Goal: Complete application form

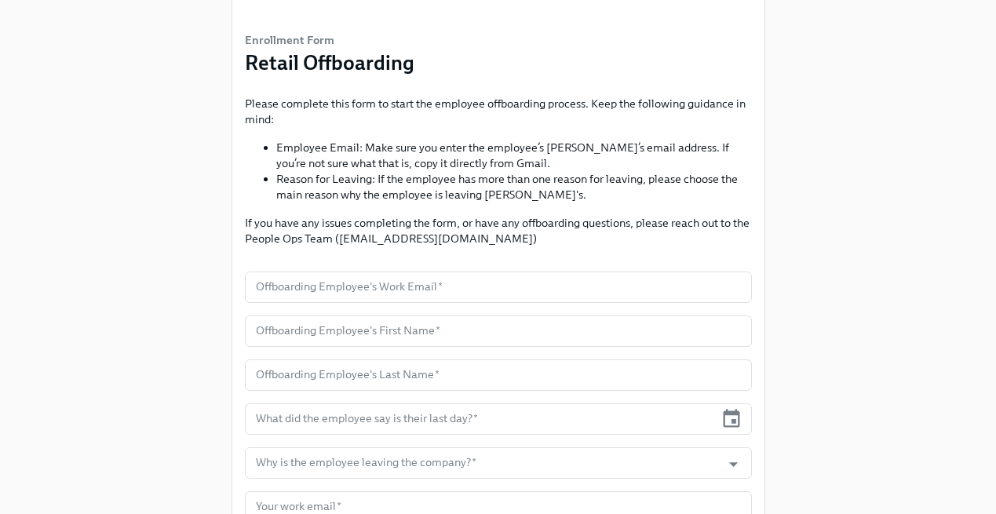
scroll to position [103, 0]
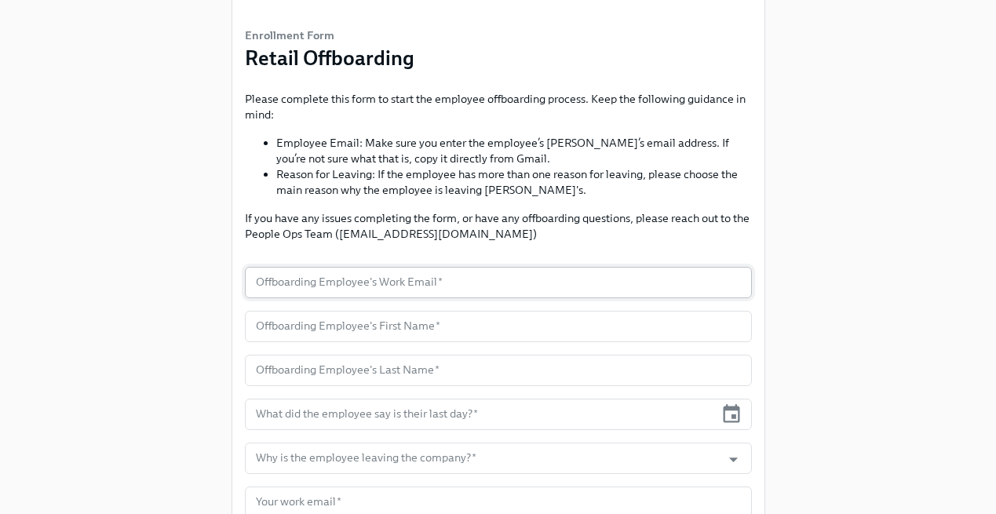
click at [447, 279] on input "text" at bounding box center [498, 282] width 507 height 31
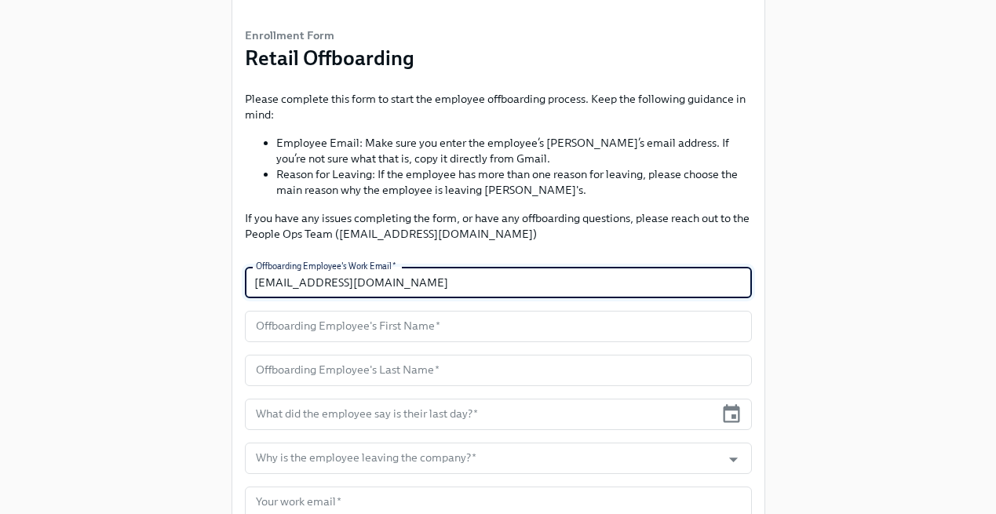
type input "[EMAIL_ADDRESS][DOMAIN_NAME]"
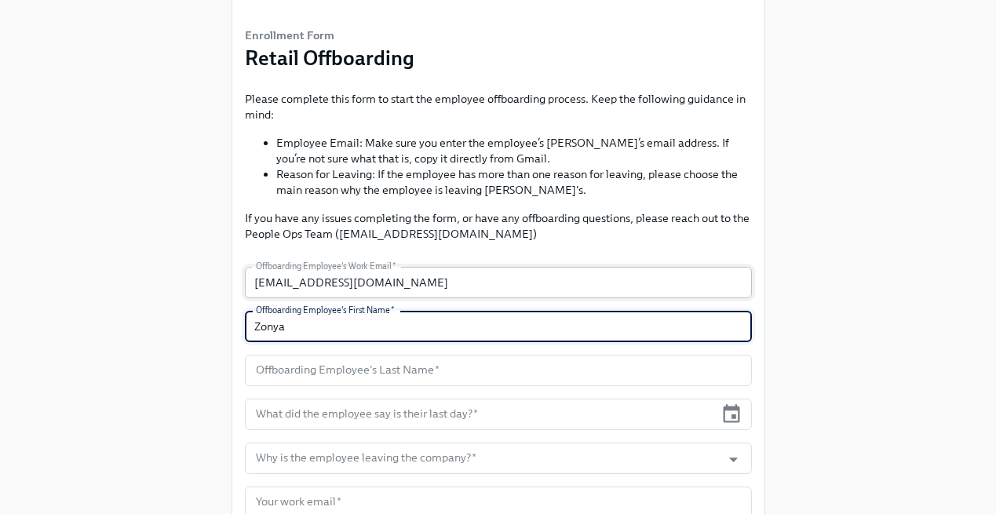
type input "Zonya"
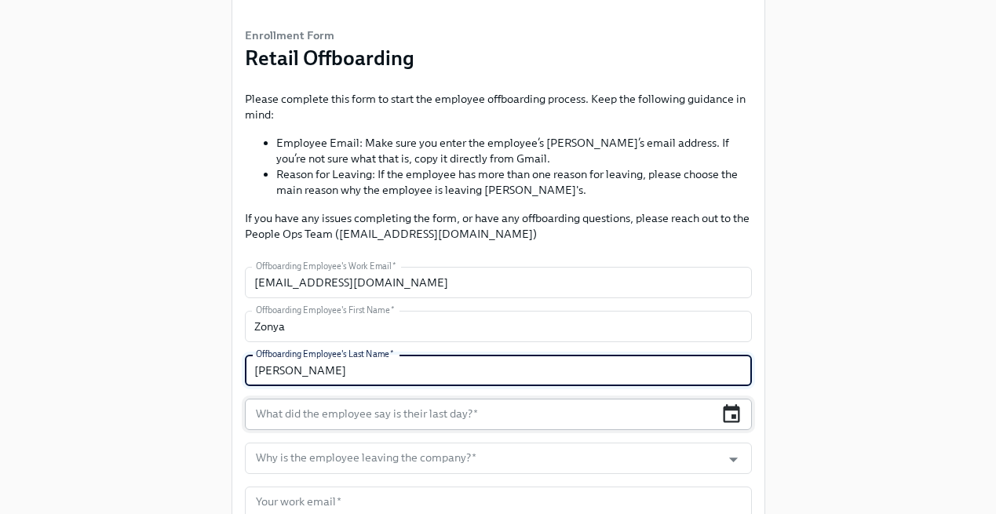
type input "[PERSON_NAME]"
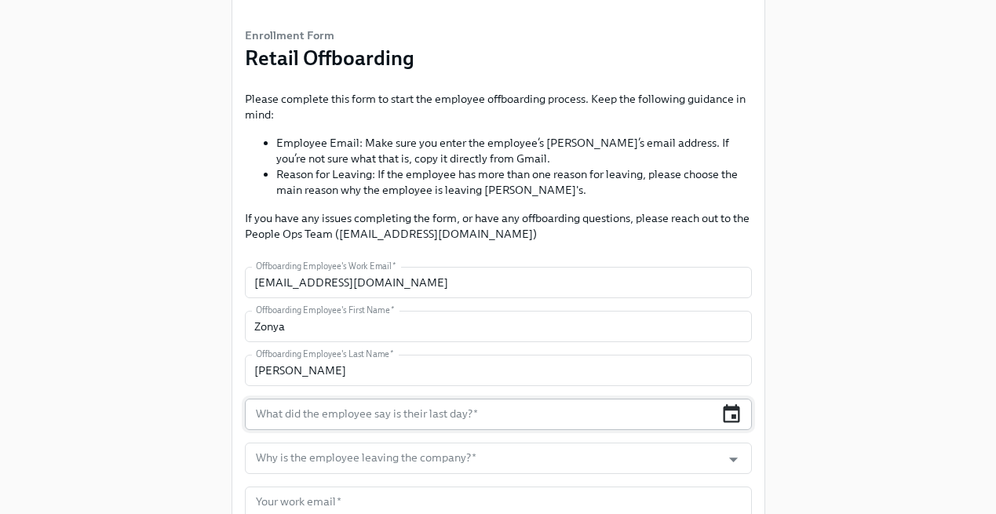
click at [735, 407] on icon "button" at bounding box center [732, 413] width 16 height 18
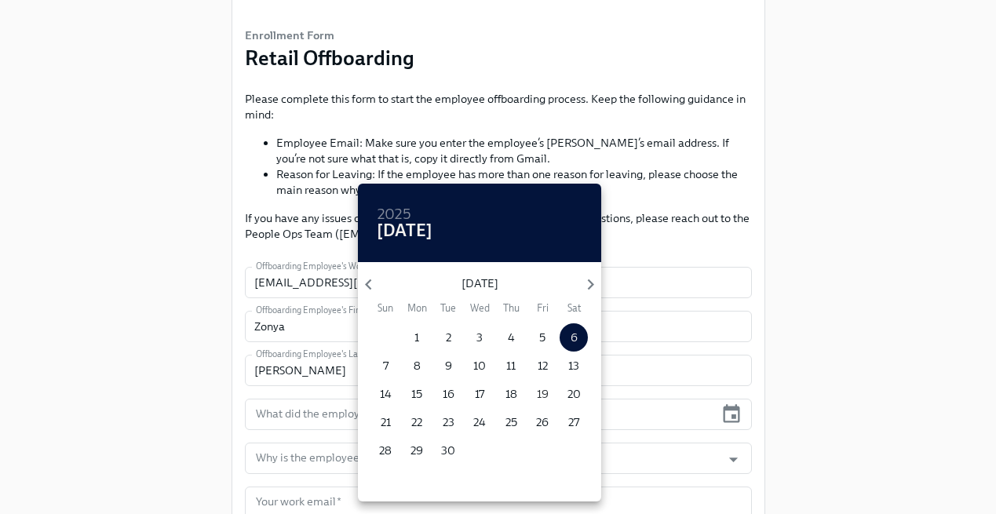
click at [546, 390] on p "19" at bounding box center [543, 394] width 12 height 16
type input "[DATE]"
click at [691, 452] on div at bounding box center [498, 257] width 996 height 514
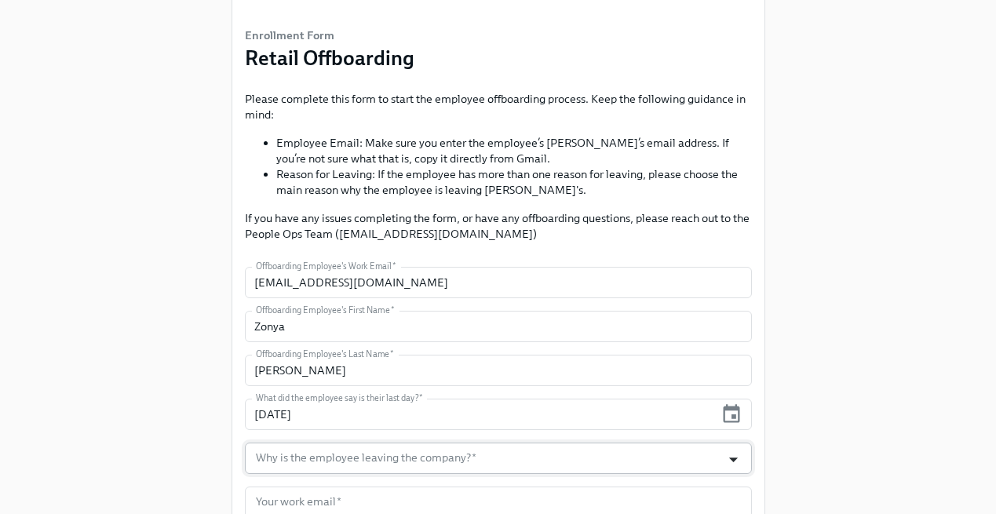
click at [742, 455] on icon "Open" at bounding box center [733, 459] width 21 height 21
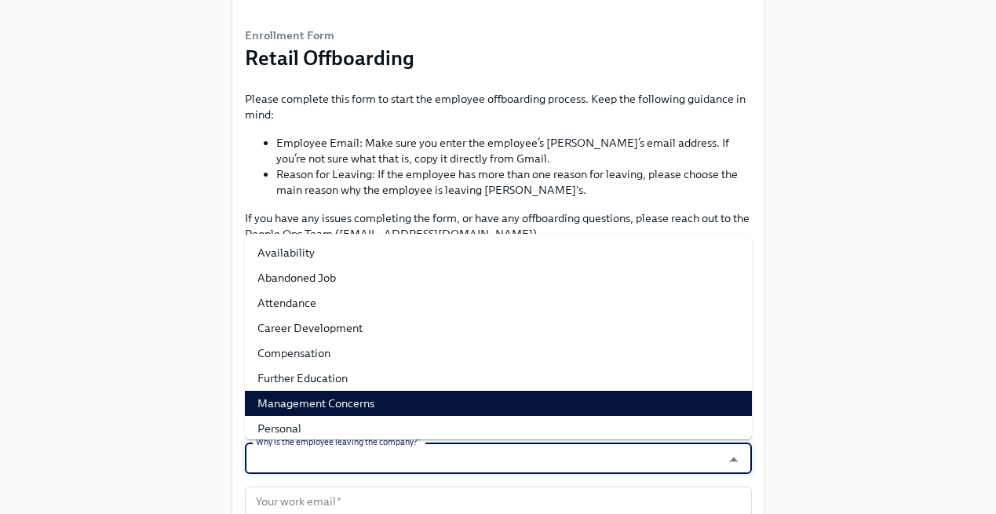
click at [516, 404] on li "Management Concerns" at bounding box center [498, 403] width 507 height 25
type input "Management Concerns"
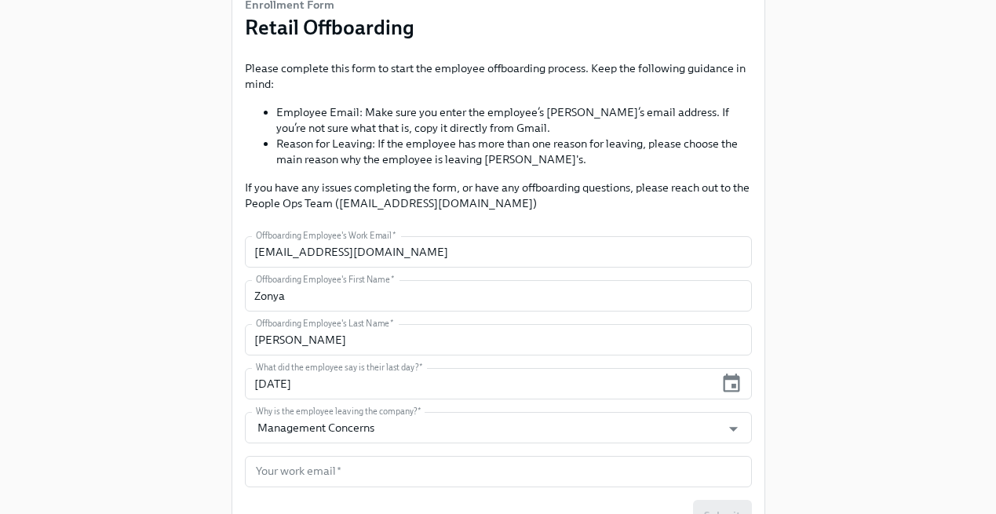
scroll to position [214, 0]
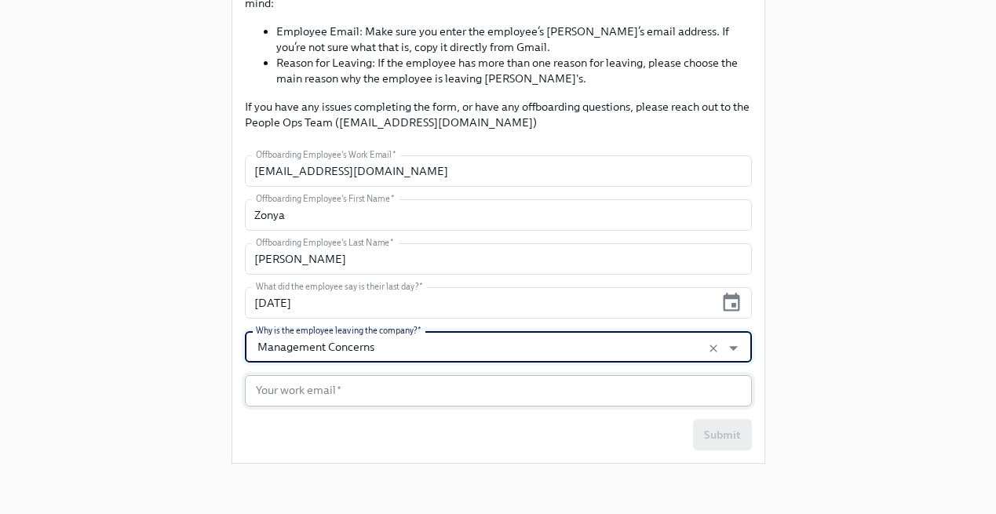
click at [473, 380] on input "text" at bounding box center [498, 390] width 507 height 31
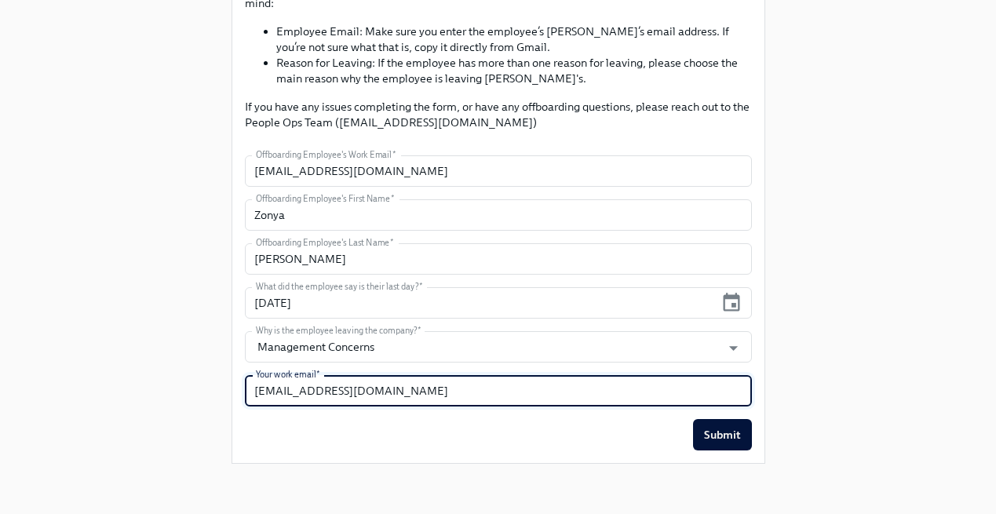
type input "[EMAIL_ADDRESS][DOMAIN_NAME]"
click at [735, 431] on span "Submit" at bounding box center [722, 435] width 37 height 16
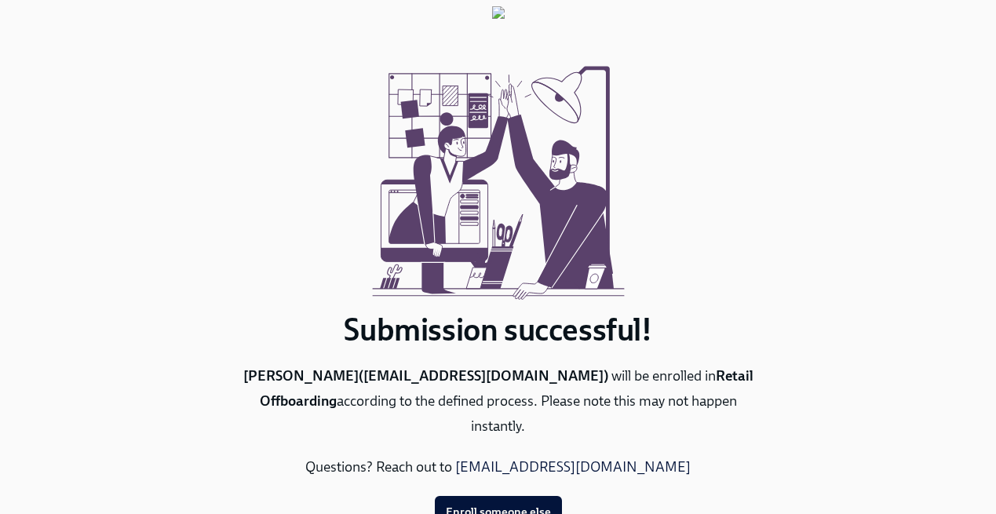
scroll to position [70, 0]
